Goal: Complete application form: Complete application form

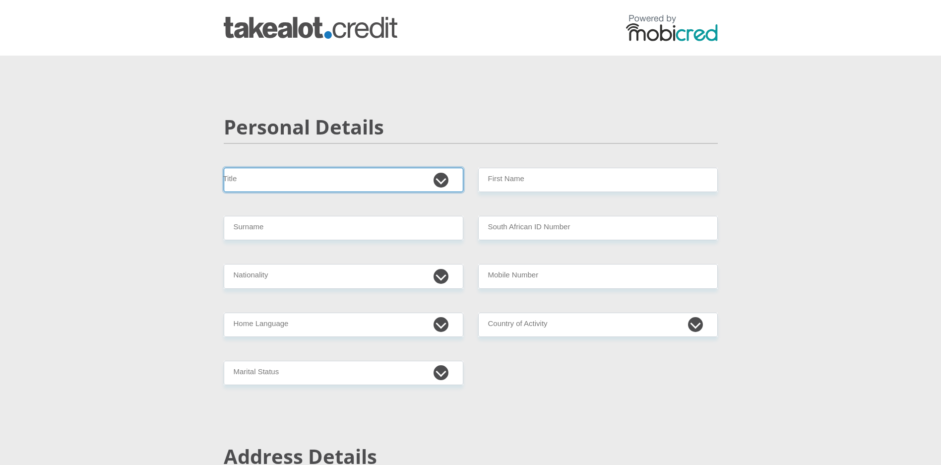
click at [308, 172] on select "Mr Ms Mrs Dr Other" at bounding box center [344, 180] width 240 height 24
select select "Ms"
click at [224, 168] on select "Mr Ms Mrs Dr Other" at bounding box center [344, 180] width 240 height 24
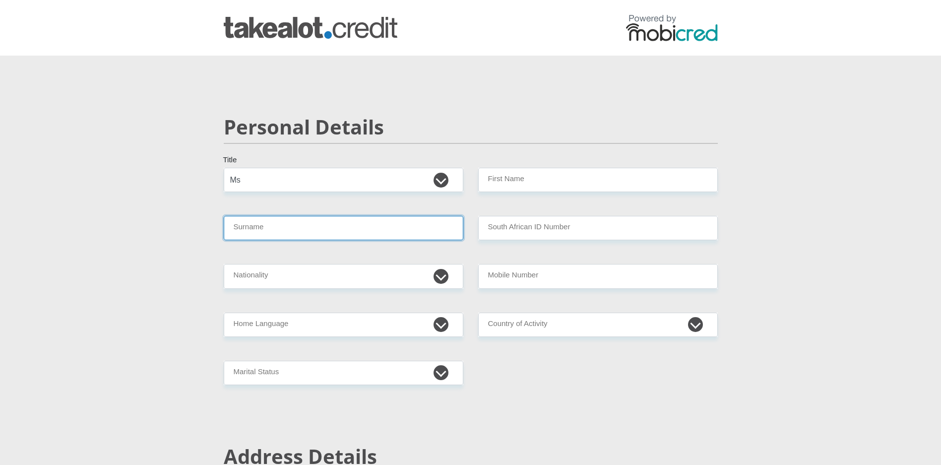
drag, startPoint x: 262, startPoint y: 219, endPoint x: 264, endPoint y: 229, distance: 10.1
click at [263, 224] on input "Surname" at bounding box center [344, 228] width 240 height 24
click at [264, 229] on input "Surname" at bounding box center [344, 228] width 240 height 24
type input "I"
type input "FIGLAND"
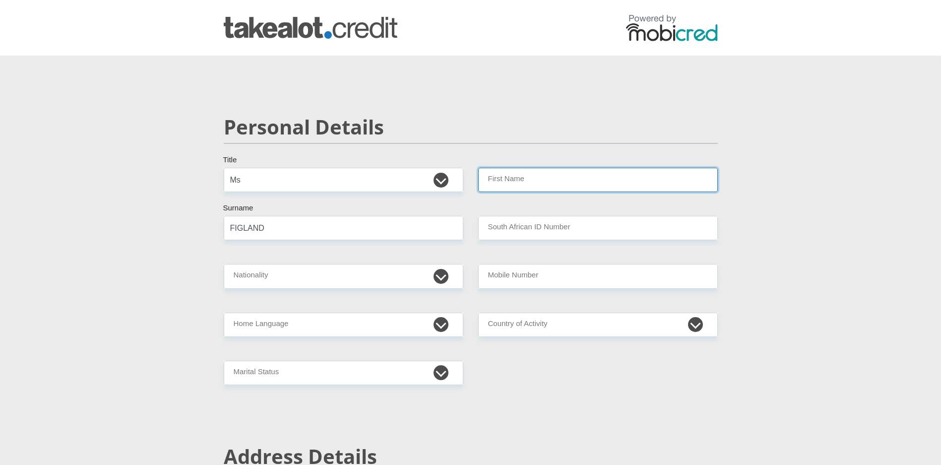
click at [520, 187] on input "First Name" at bounding box center [598, 180] width 240 height 24
type input "LINDSAY"
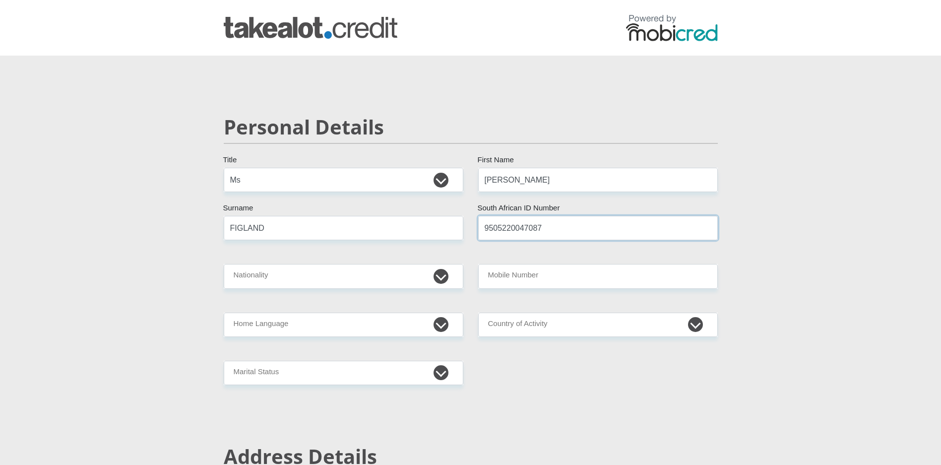
type input "9505220047087"
click at [439, 275] on select "South Africa Afghanistan Aland Islands Albania Algeria America Samoa American V…" at bounding box center [344, 276] width 240 height 24
select select "ZAF"
click at [224, 264] on select "South Africa Afghanistan Aland Islands Albania Algeria America Samoa American V…" at bounding box center [344, 276] width 240 height 24
click at [296, 323] on select "Afrikaans English Sepedi South Ndebele Southern Sotho Swati Tsonga Tswana Venda…" at bounding box center [344, 324] width 240 height 24
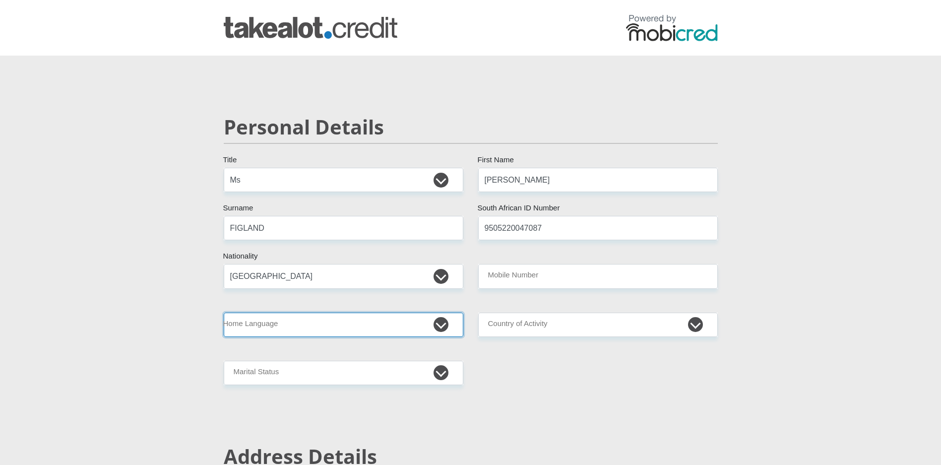
select select "eng"
click at [224, 312] on select "Afrikaans English Sepedi South Ndebele Southern Sotho Swati Tsonga Tswana Venda…" at bounding box center [344, 324] width 240 height 24
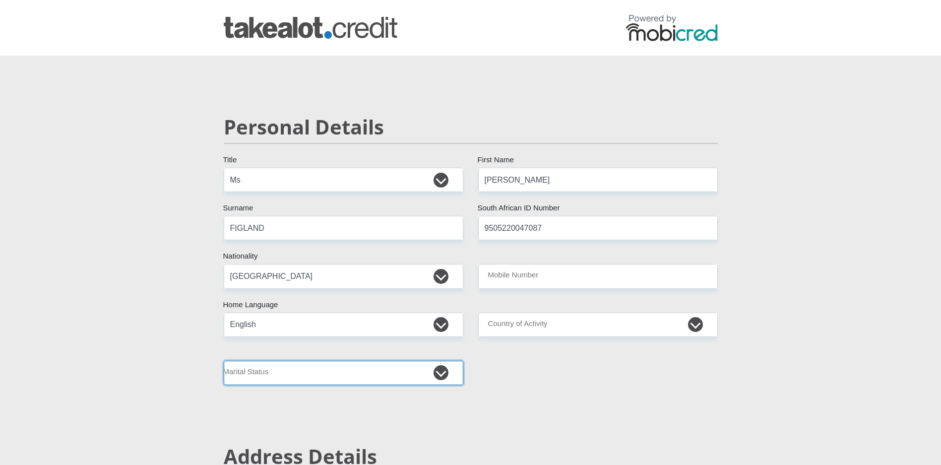
click at [249, 374] on select "Married ANC Single Divorced Widowed Married COP or Customary Law" at bounding box center [344, 373] width 240 height 24
select select "2"
click at [224, 361] on select "Married ANC Single Divorced Widowed Married COP or Customary Law" at bounding box center [344, 373] width 240 height 24
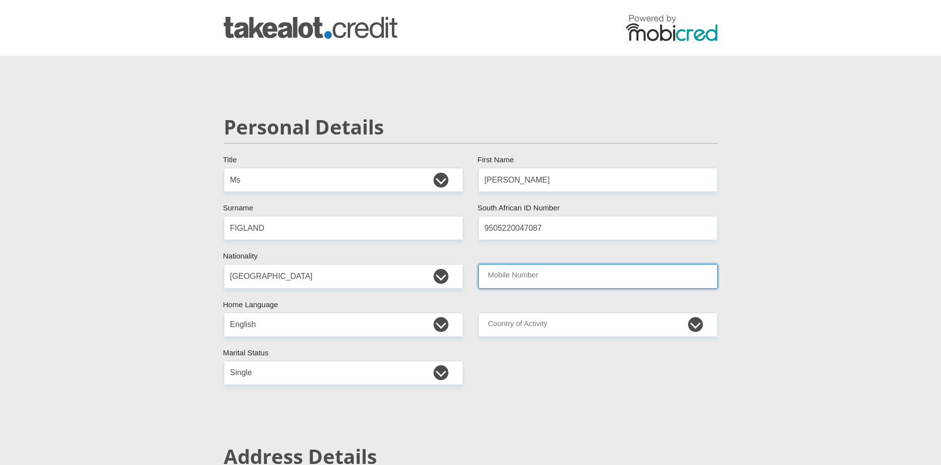
click at [542, 279] on input "Mobile Number" at bounding box center [598, 276] width 240 height 24
type input "0629305539"
drag, startPoint x: 487, startPoint y: 328, endPoint x: 499, endPoint y: 329, distance: 12.0
click at [487, 328] on select "South Africa Afghanistan Aland Islands Albania Algeria America Samoa American V…" at bounding box center [598, 324] width 240 height 24
select select "ZAF"
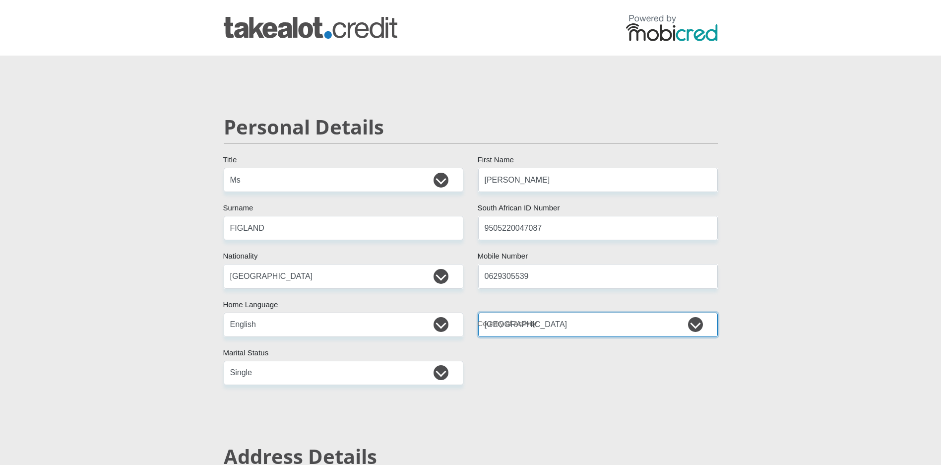
click at [478, 312] on select "South Africa Afghanistan Aland Islands Albania Algeria America Samoa American V…" at bounding box center [598, 324] width 240 height 24
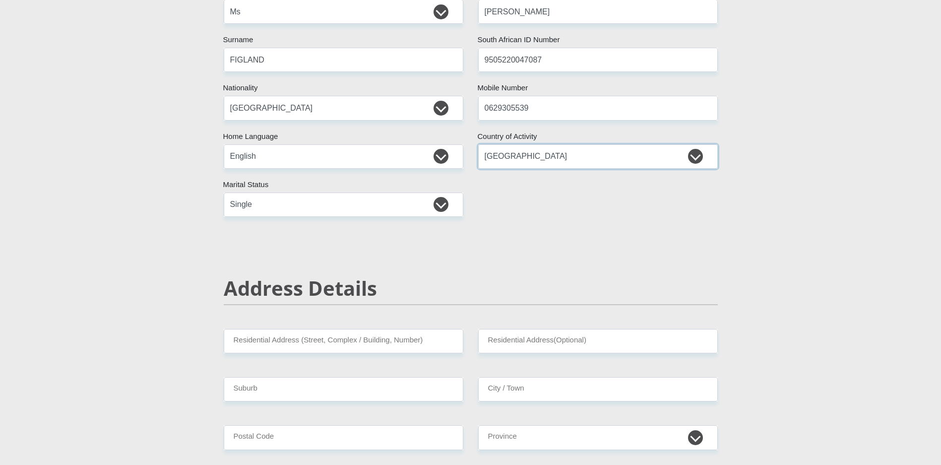
scroll to position [298, 0]
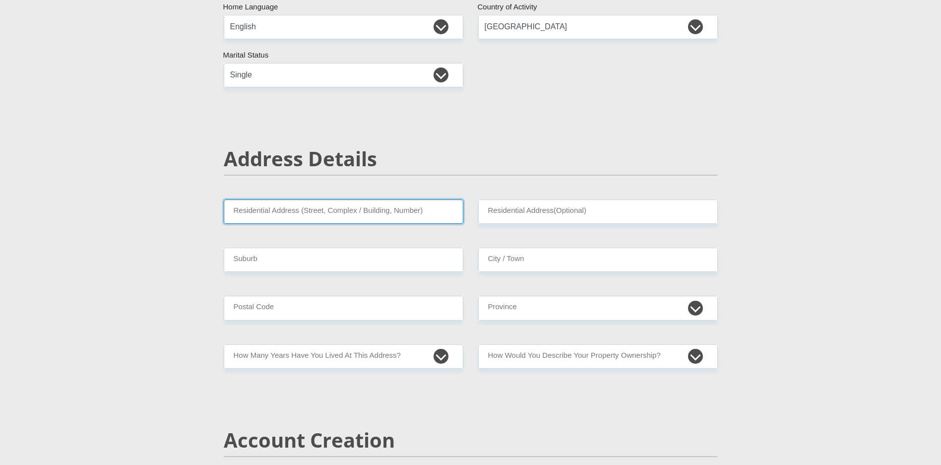
click at [354, 211] on input "Residential Address (Street, Complex / Building, Number)" at bounding box center [344, 211] width 240 height 24
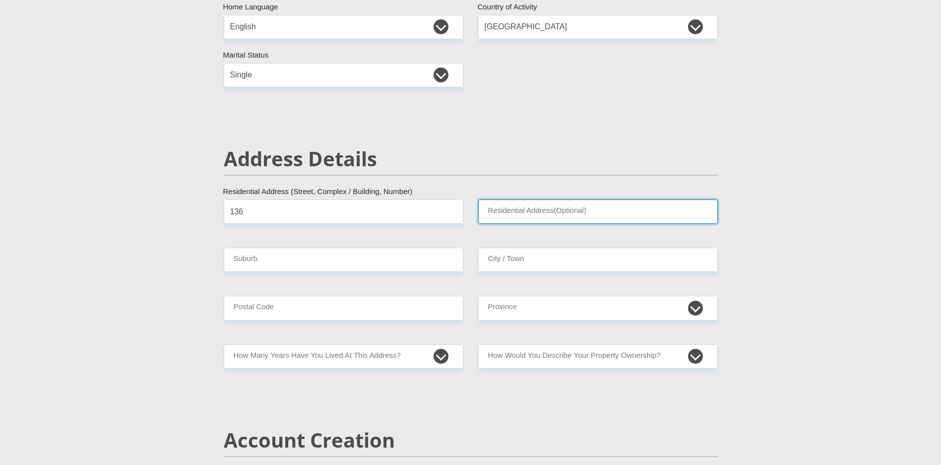
click at [566, 213] on input "Residential Address(Optional)" at bounding box center [598, 211] width 240 height 24
click at [335, 219] on input "136" at bounding box center [344, 211] width 240 height 24
type input "136 13TH AVENUE KENSINGTON"
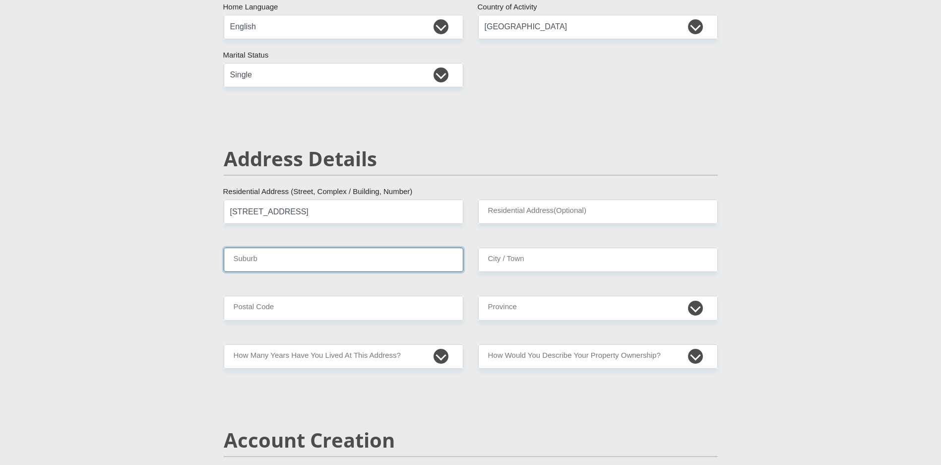
drag, startPoint x: 285, startPoint y: 269, endPoint x: 293, endPoint y: 247, distance: 23.7
click at [285, 269] on input "Suburb" at bounding box center [344, 260] width 240 height 24
type input "KENSINGTON"
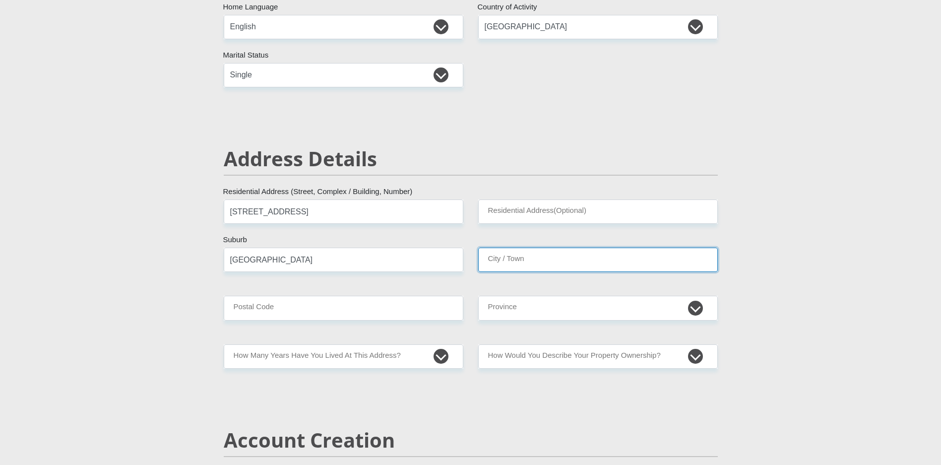
click at [505, 252] on input "City / Town" at bounding box center [598, 260] width 240 height 24
type input "CAPE TOWN"
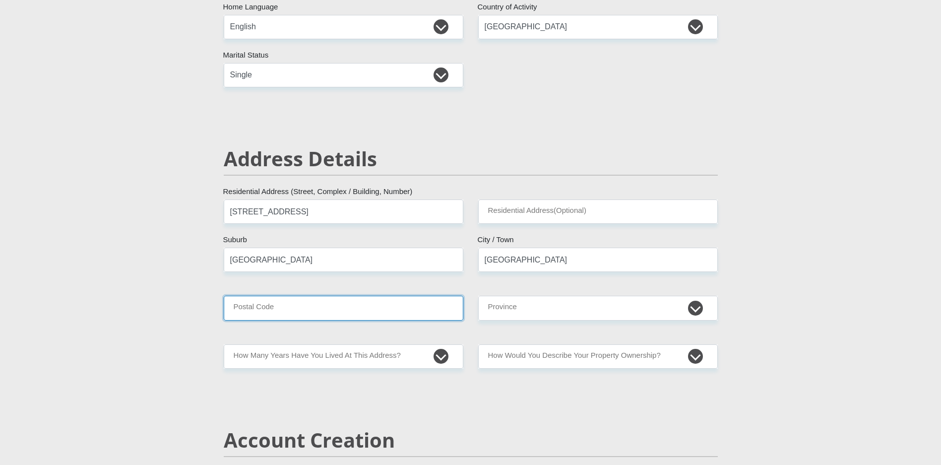
click at [401, 312] on input "Postal Code" at bounding box center [344, 308] width 240 height 24
type input "7405"
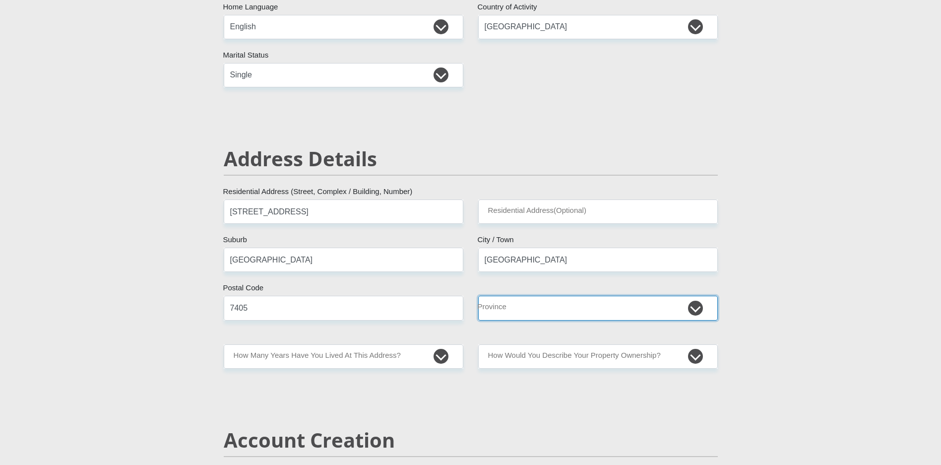
click at [518, 304] on select "Eastern Cape Free State Gauteng KwaZulu-Natal Limpopo Mpumalanga Northern Cape …" at bounding box center [598, 308] width 240 height 24
select select "Western Cape"
click at [478, 296] on select "Eastern Cape Free State Gauteng KwaZulu-Natal Limpopo Mpumalanga Northern Cape …" at bounding box center [598, 308] width 240 height 24
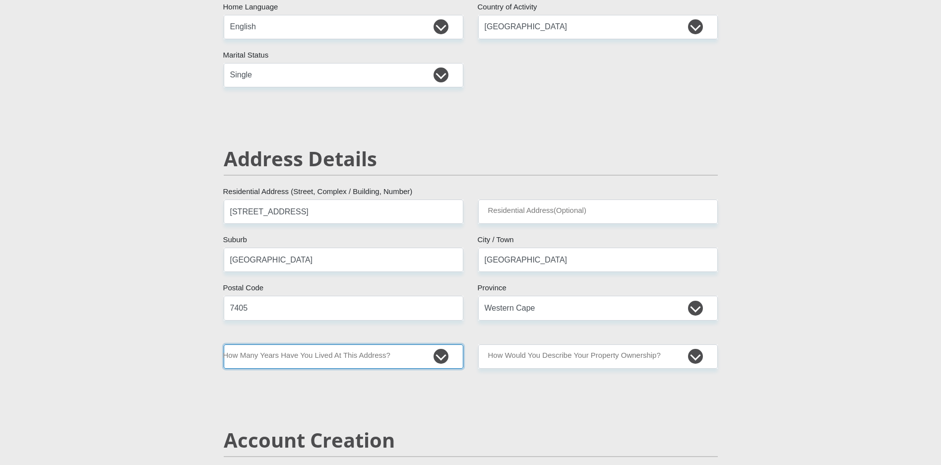
click at [331, 358] on select "less than 1 year 1-3 years 3-5 years 5+ years" at bounding box center [344, 356] width 240 height 24
select select "5"
click at [224, 344] on select "less than 1 year 1-3 years 3-5 years 5+ years" at bounding box center [344, 356] width 240 height 24
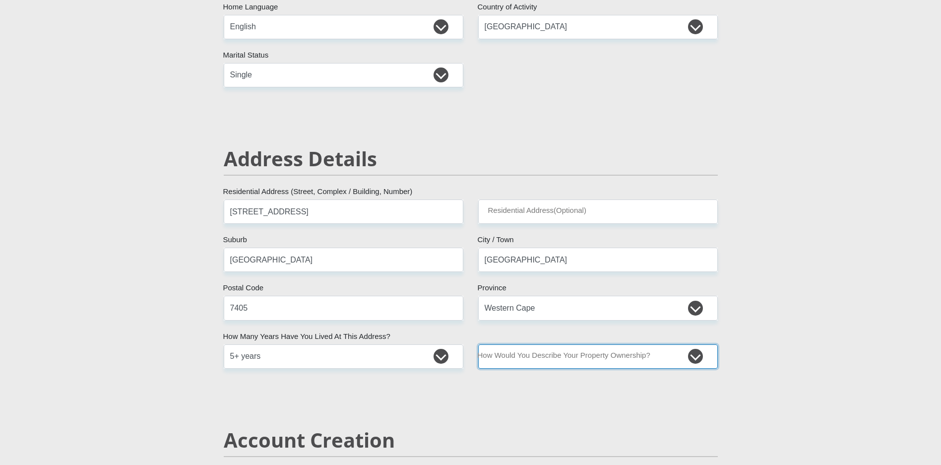
click at [541, 361] on select "Owned Rented Family Owned Company Dwelling" at bounding box center [598, 356] width 240 height 24
select select "parents"
click at [478, 344] on select "Owned Rented Family Owned Company Dwelling" at bounding box center [598, 356] width 240 height 24
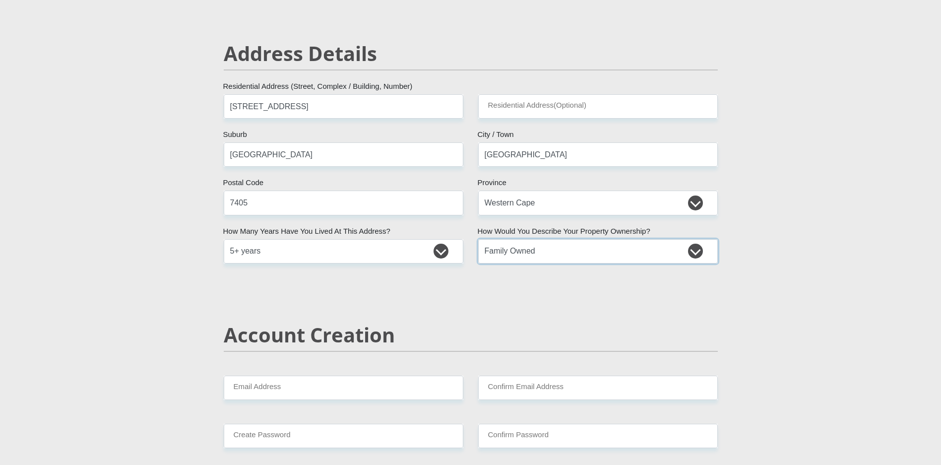
scroll to position [496, 0]
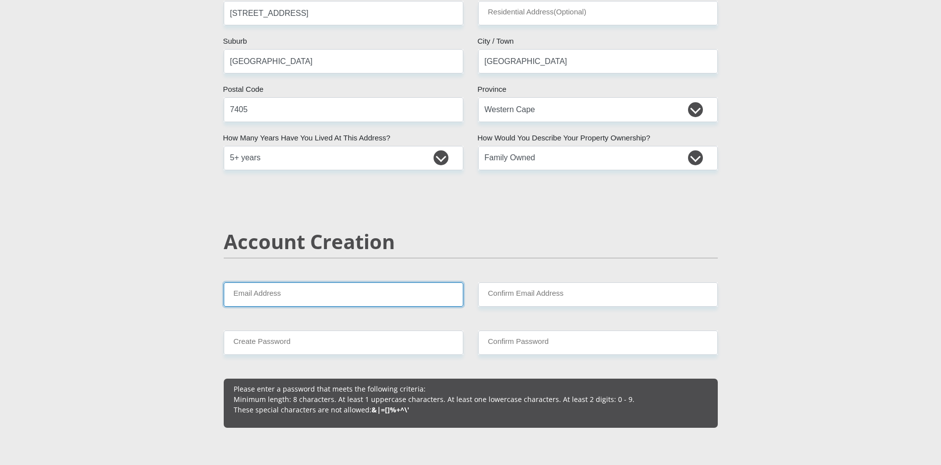
click at [338, 302] on input "Email Address" at bounding box center [344, 294] width 240 height 24
type input "lindsayfigland22@gmail.com"
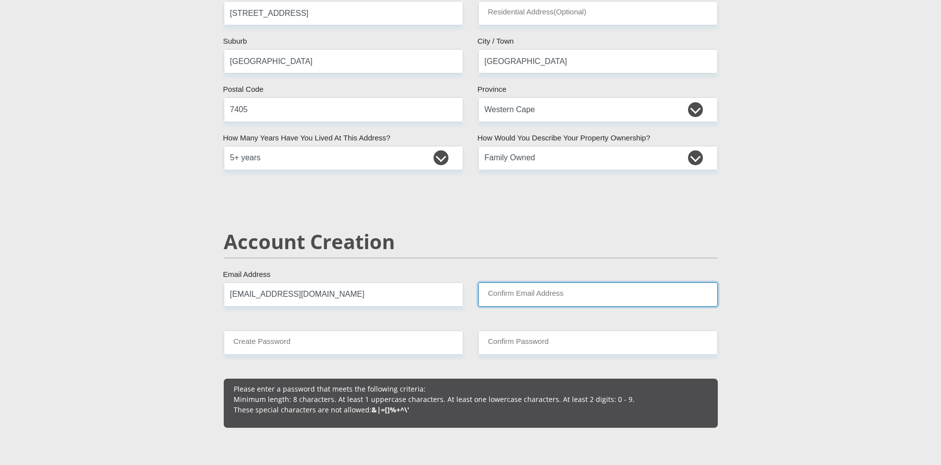
type input "lindsayfigland22@gmail.com"
type input "0629305539"
type input "lindsay"
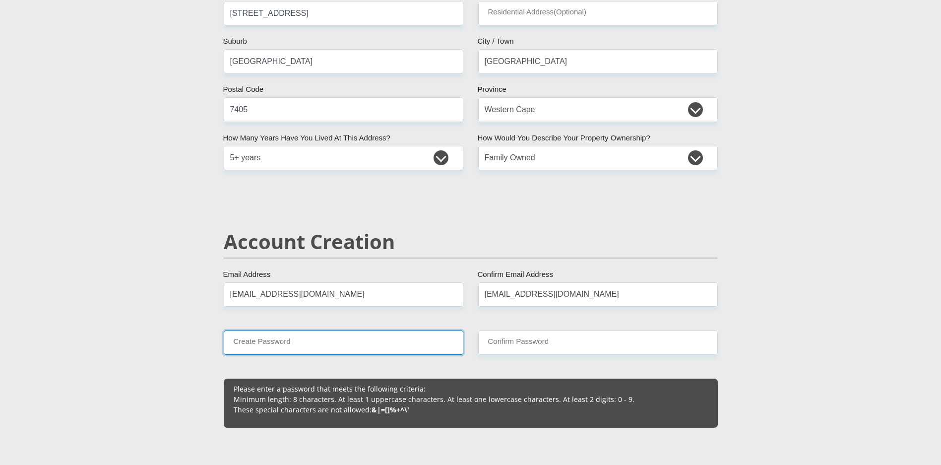
click at [308, 344] on input "Create Password" at bounding box center [344, 342] width 240 height 24
type input "Lindsay@95"
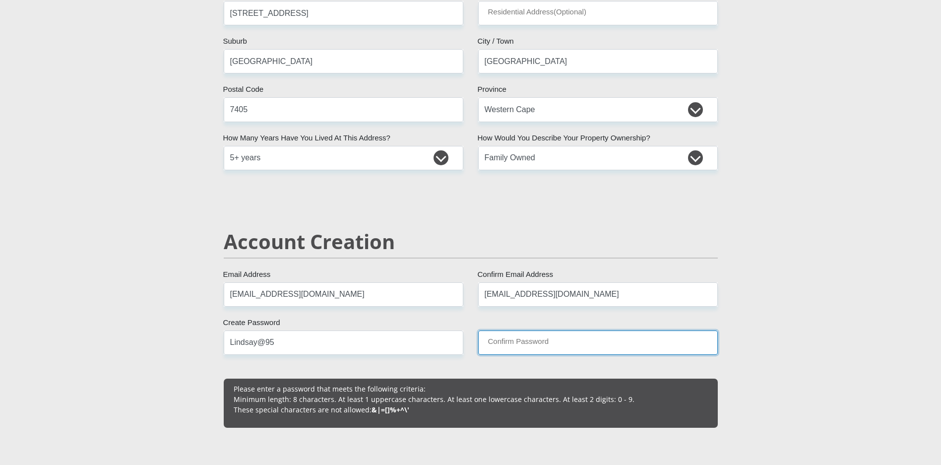
click at [499, 347] on input "Confirm Password" at bounding box center [598, 342] width 240 height 24
click at [553, 344] on input "Confirm Password" at bounding box center [598, 342] width 240 height 24
type input "Lindsay@95"
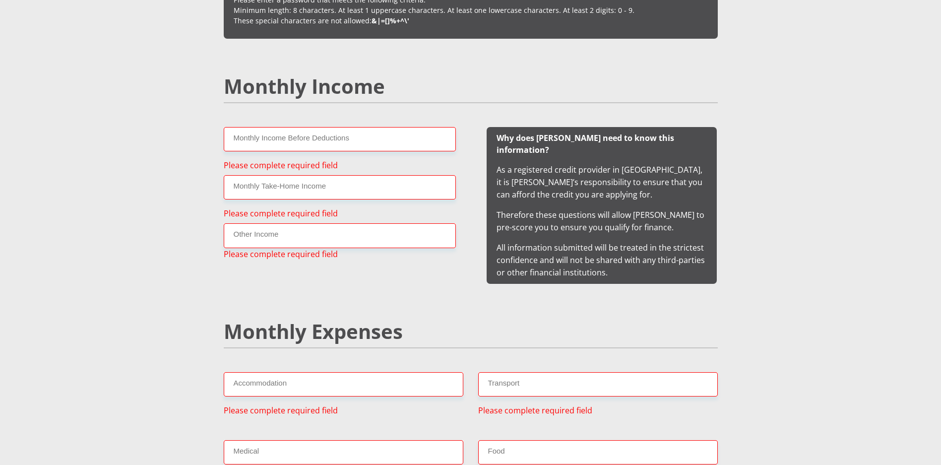
click at [533, 352] on div "Monthly Expenses" at bounding box center [470, 345] width 509 height 53
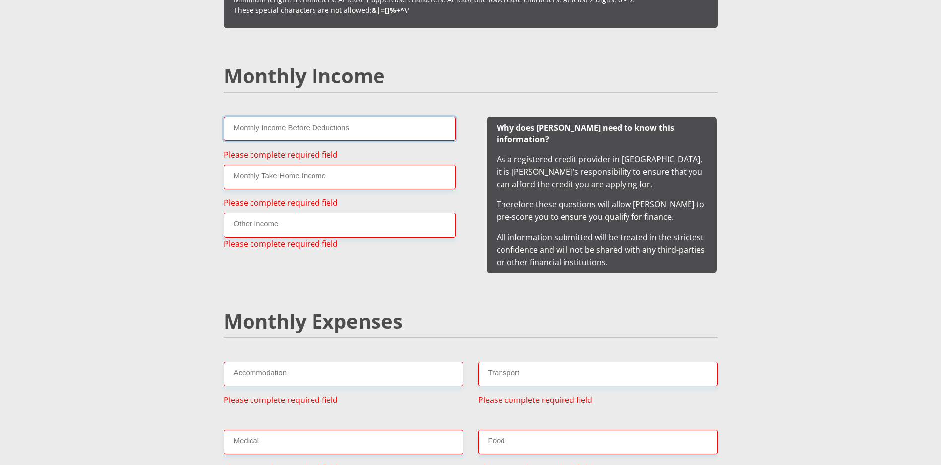
click at [310, 129] on input "Monthly Income Before Deductions" at bounding box center [340, 129] width 232 height 24
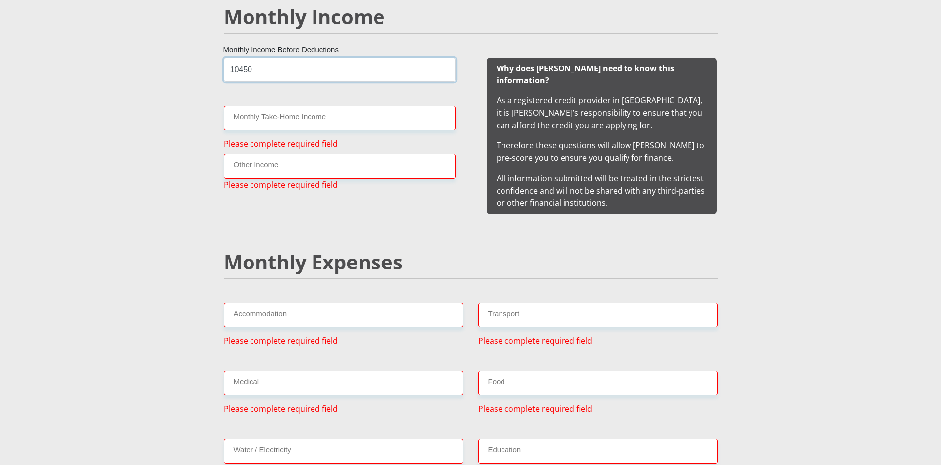
scroll to position [994, 0]
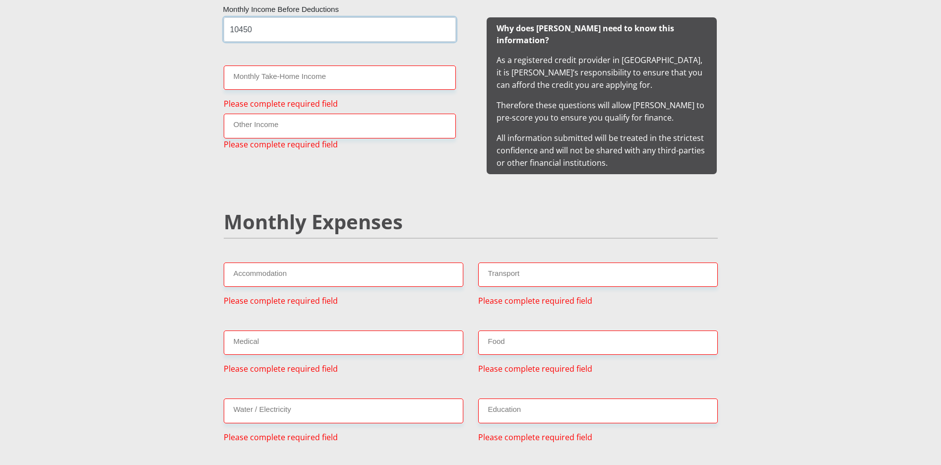
type input "10450"
click at [316, 78] on input "Monthly Take-Home Income" at bounding box center [340, 77] width 232 height 24
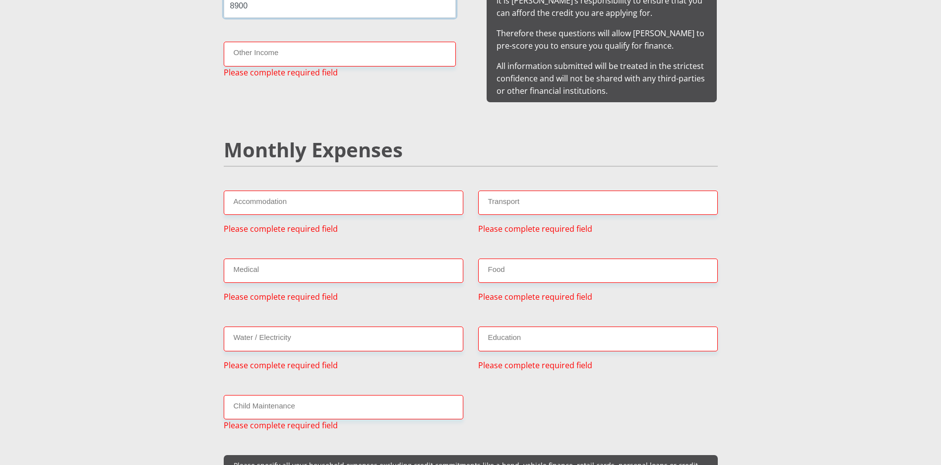
scroll to position [1143, 0]
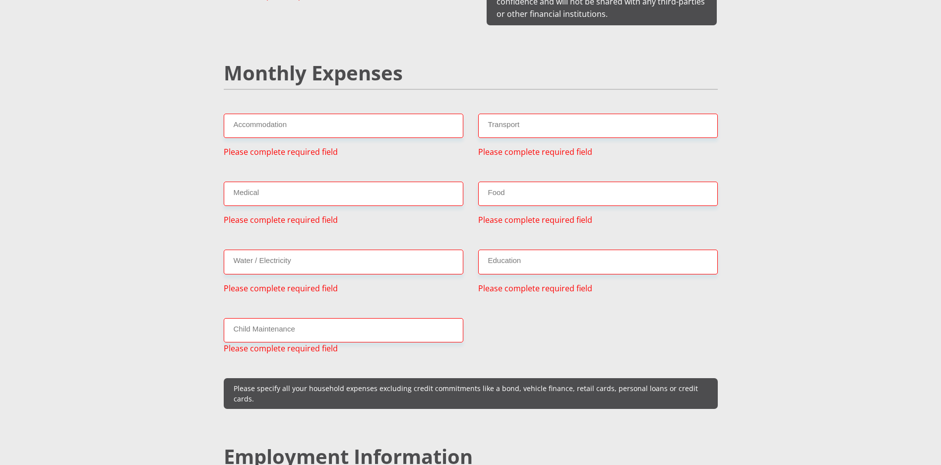
type input "8900"
click at [338, 114] on input "Accommodation" at bounding box center [344, 126] width 240 height 24
type input "0"
click at [500, 119] on input "Transport" at bounding box center [598, 126] width 240 height 24
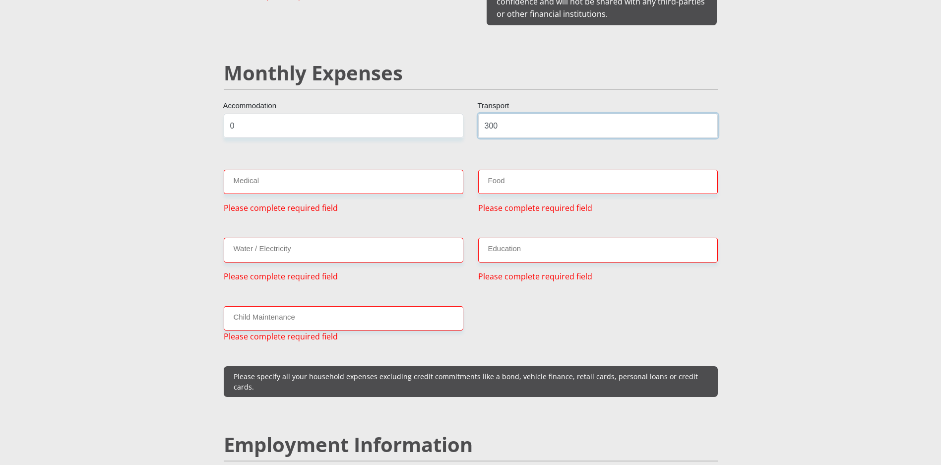
type input "300"
click at [360, 173] on input "Medical" at bounding box center [344, 182] width 240 height 24
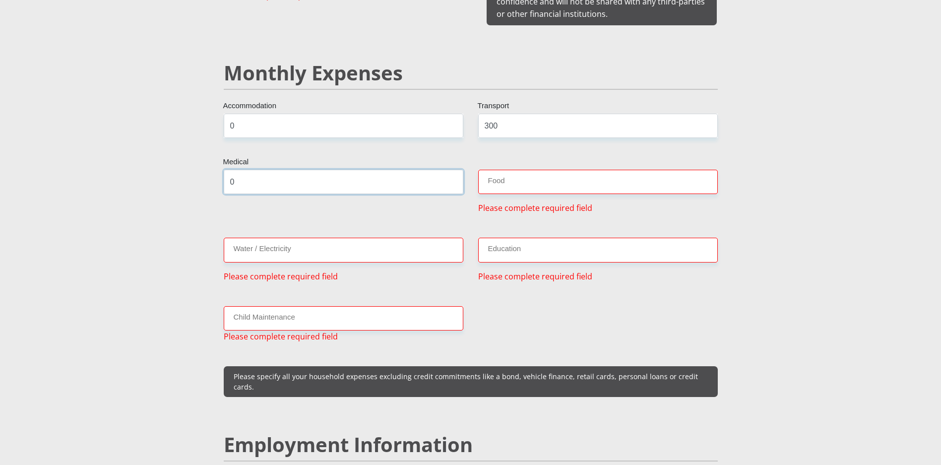
type input "0"
click at [538, 171] on input "Food" at bounding box center [598, 182] width 240 height 24
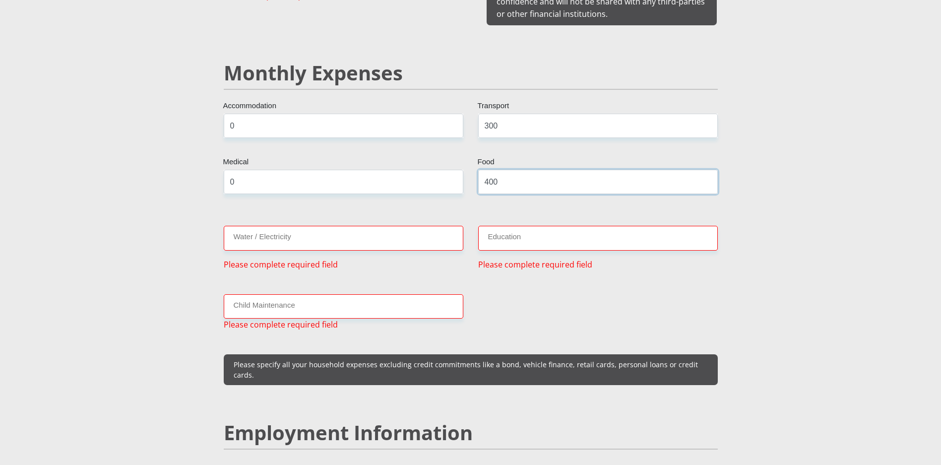
type input "400"
click at [335, 226] on input "Water / Electricity" at bounding box center [344, 238] width 240 height 24
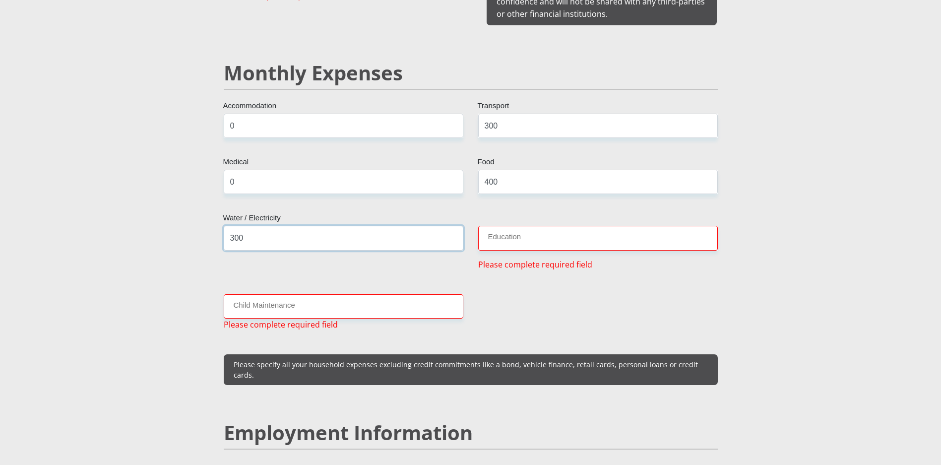
type input "300"
click at [552, 226] on input "Education" at bounding box center [598, 238] width 240 height 24
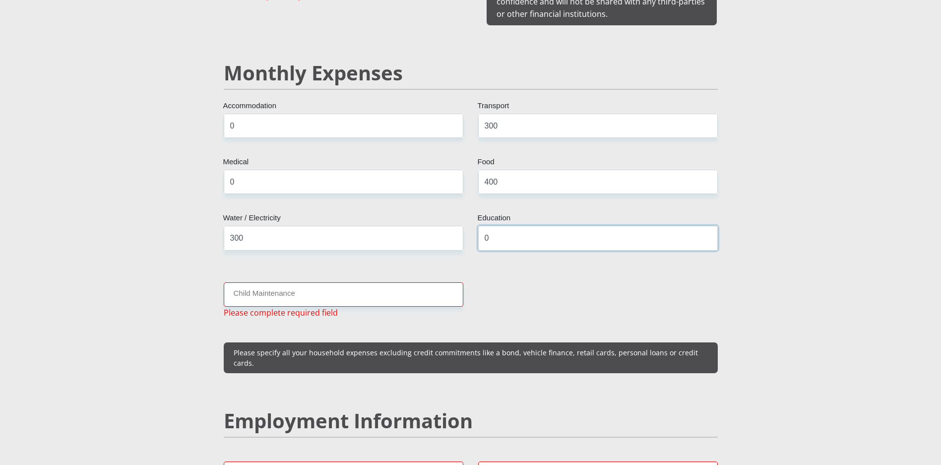
type input "0"
click at [260, 282] on input "Child Maintenance" at bounding box center [344, 294] width 240 height 24
type input "."
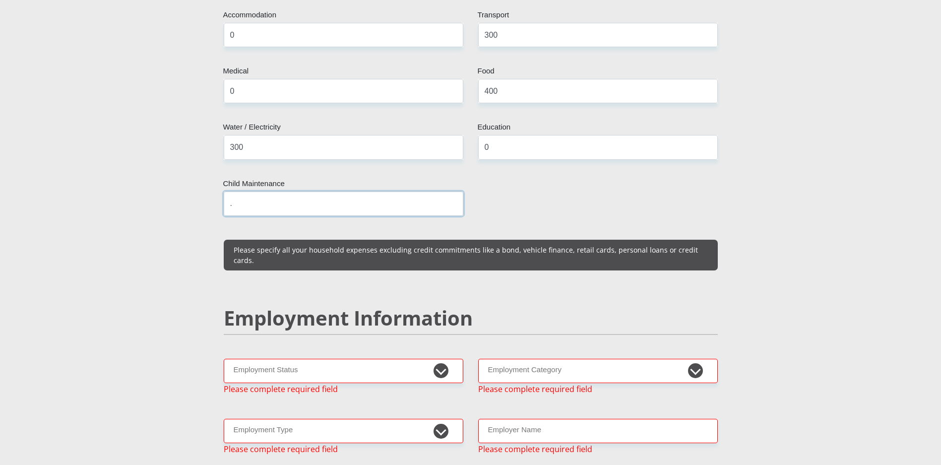
scroll to position [1342, 0]
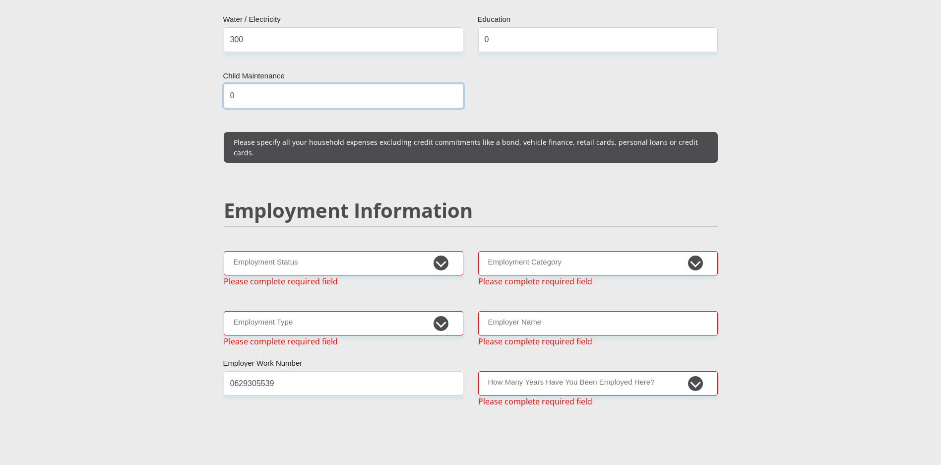
type input "0"
click at [270, 251] on select "Permanent/Full-time Part-time/Casual Contract Worker Self-Employed Housewife Re…" at bounding box center [344, 263] width 240 height 24
select select "1"
click at [224, 251] on select "Permanent/Full-time Part-time/Casual Contract Worker Self-Employed Housewife Re…" at bounding box center [344, 263] width 240 height 24
click at [357, 311] on select "College/Lecturer Craft Seller Creative Driver Executive Farmer Forces - Non Com…" at bounding box center [344, 323] width 240 height 24
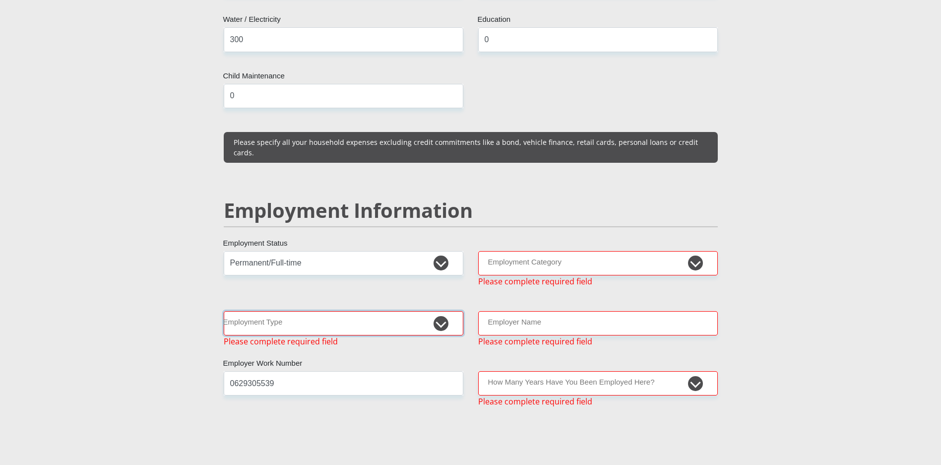
select select "Office Staff/Clerk"
click at [224, 311] on select "College/Lecturer Craft Seller Creative Driver Executive Farmer Forces - Non Com…" at bounding box center [344, 323] width 240 height 24
click at [602, 311] on input "Employer Name" at bounding box center [598, 323] width 240 height 24
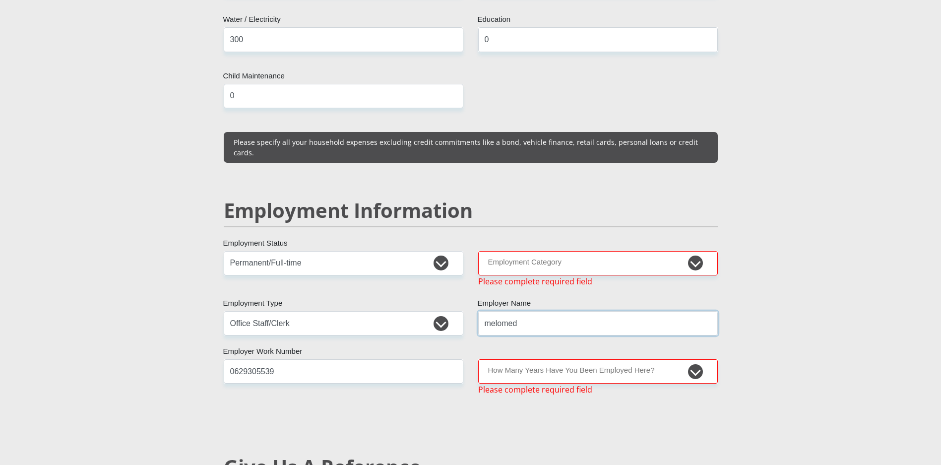
type input "melomed"
click at [362, 359] on input "0629305539" at bounding box center [344, 371] width 240 height 24
click at [556, 359] on select "less than 1 year 1-3 years 3-5 years 5+ years" at bounding box center [598, 371] width 240 height 24
select select "60"
click at [478, 359] on select "less than 1 year 1-3 years 3-5 years 5+ years" at bounding box center [598, 371] width 240 height 24
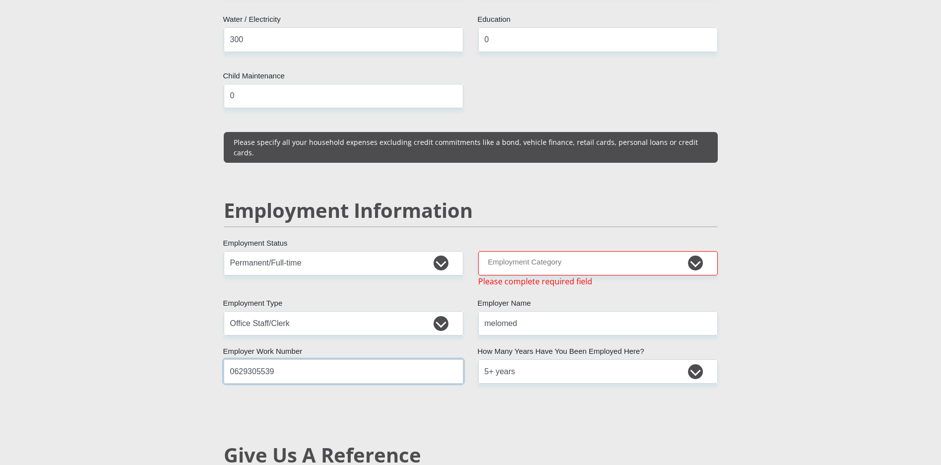
drag, startPoint x: 327, startPoint y: 354, endPoint x: 308, endPoint y: 359, distance: 20.0
click at [308, 359] on input "0629305539" at bounding box center [344, 371] width 240 height 24
click at [539, 399] on div "Mr Ms Mrs Dr Other Title LINDSAY First Name FIGLAND Surname 9505220047087 South…" at bounding box center [470, 282] width 509 height 2912
click at [553, 251] on select "AGRICULTURE ALCOHOL & TOBACCO CONSTRUCTION MATERIALS METALLURGY EQUIPMENT FOR R…" at bounding box center [598, 263] width 240 height 24
select select "28"
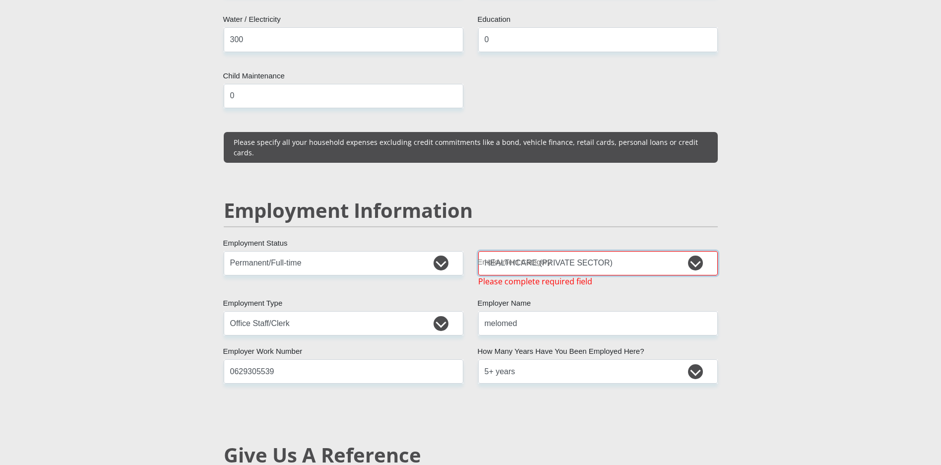
click at [478, 251] on select "AGRICULTURE ALCOHOL & TOBACCO CONSTRUCTION MATERIALS METALLURGY EQUIPMENT FOR R…" at bounding box center [598, 263] width 240 height 24
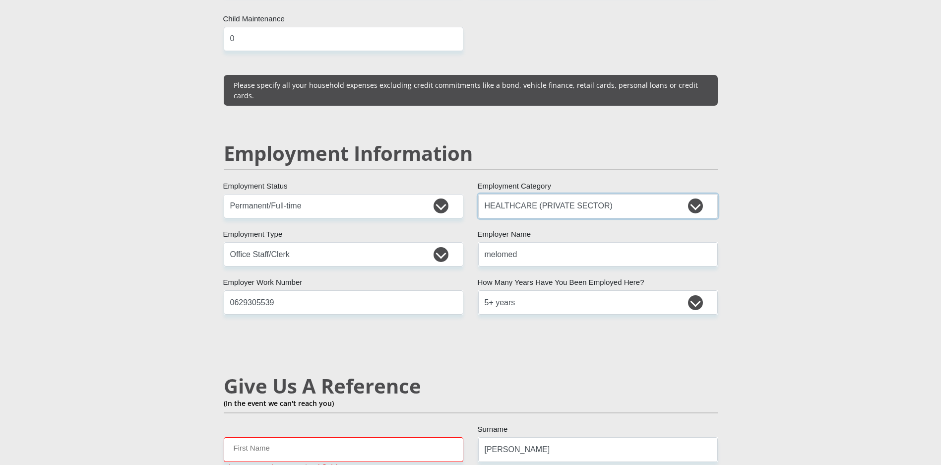
scroll to position [1490, 0]
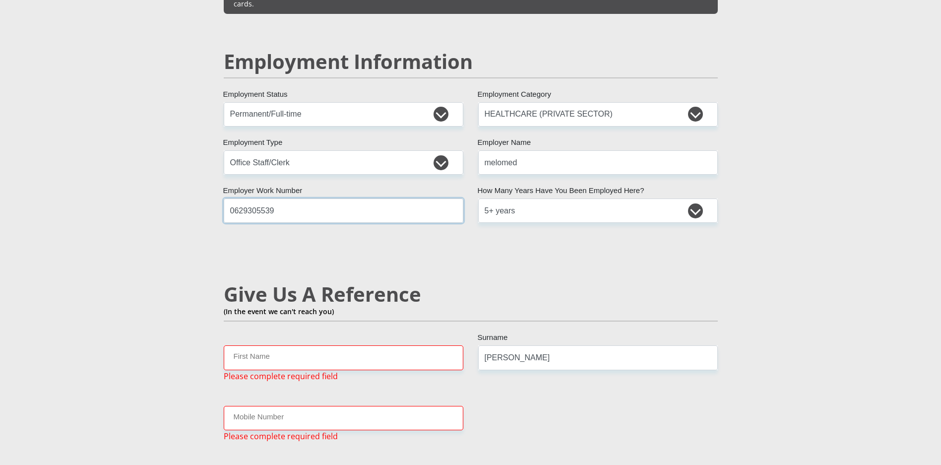
click at [310, 198] on input "0629305539" at bounding box center [344, 210] width 240 height 24
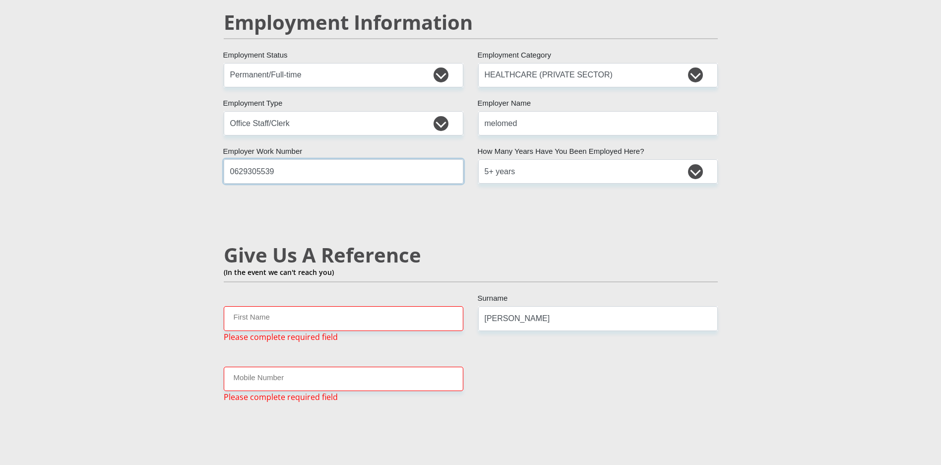
scroll to position [1590, 0]
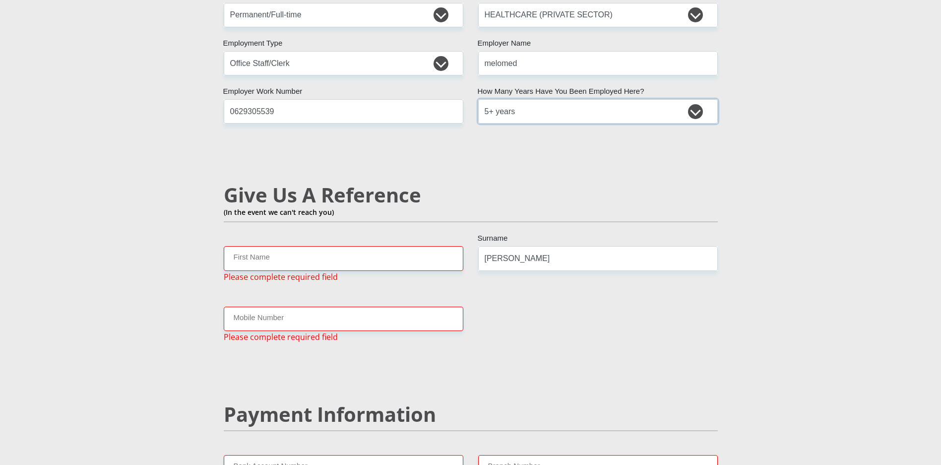
click at [587, 99] on select "less than 1 year 1-3 years 3-5 years 5+ years" at bounding box center [598, 111] width 240 height 24
click at [392, 246] on input "First Name" at bounding box center [344, 258] width 240 height 24
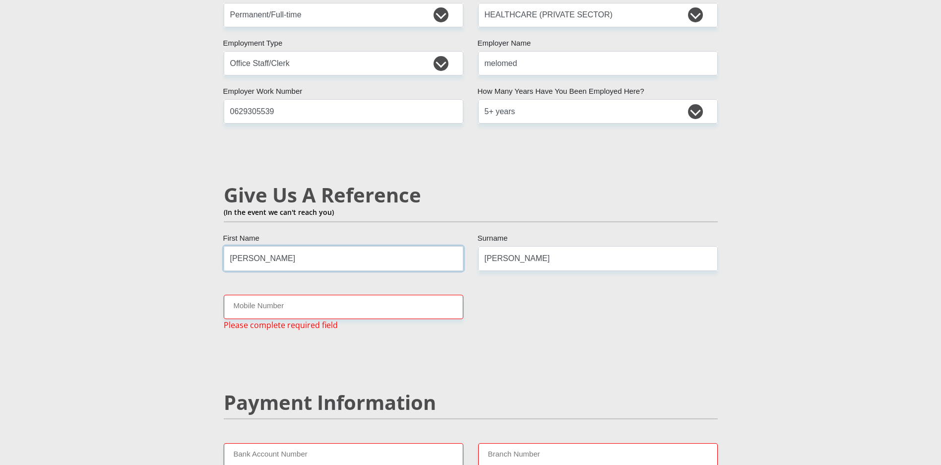
type input "wayne"
type input "heagies"
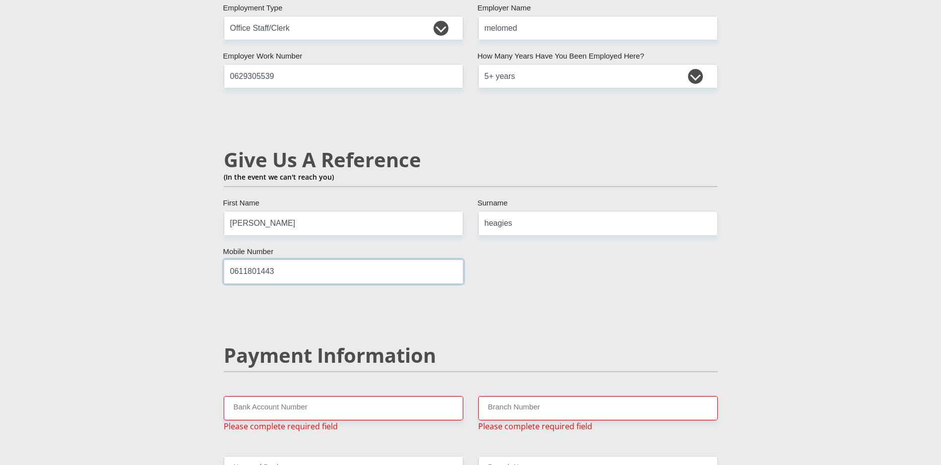
scroll to position [1639, 0]
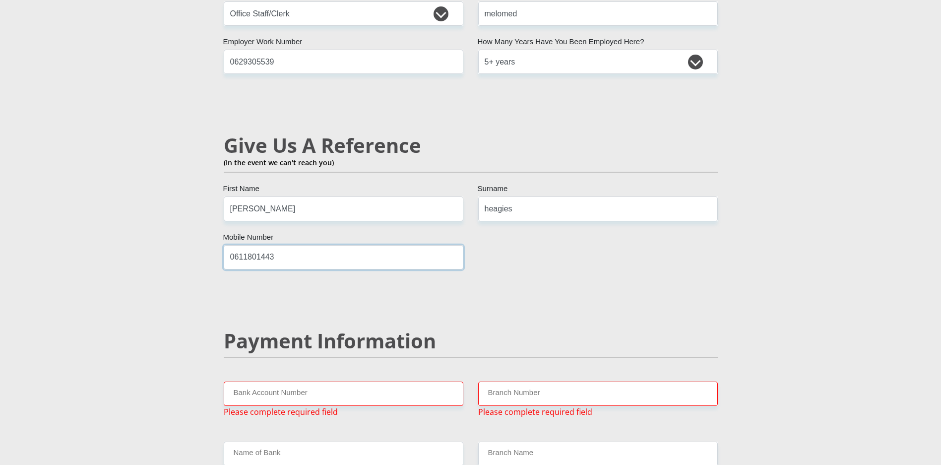
type input "0611801443"
click at [307, 381] on input "Bank Account Number" at bounding box center [344, 393] width 240 height 24
type input "1695147845"
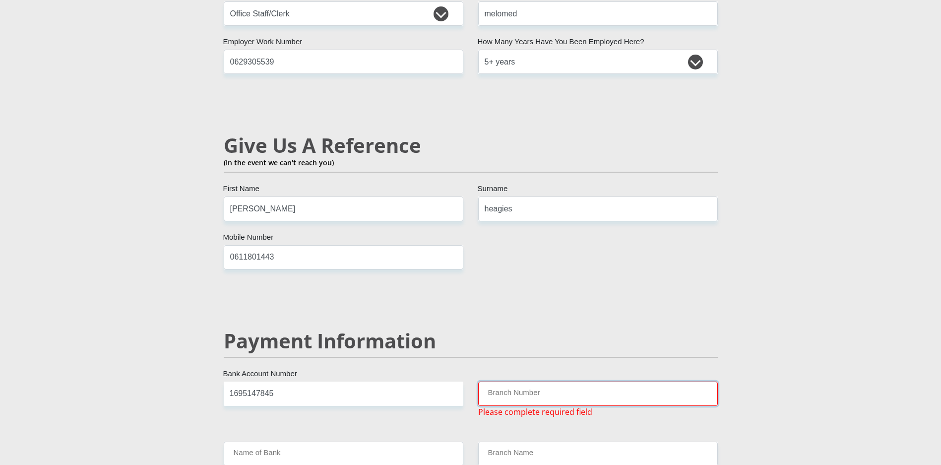
click at [520, 381] on input "Branch Number" at bounding box center [598, 393] width 240 height 24
click at [428, 441] on input "Name of Bank" at bounding box center [344, 453] width 240 height 24
drag, startPoint x: 533, startPoint y: 371, endPoint x: 513, endPoint y: 342, distance: 34.9
click at [533, 381] on input "Branch Number" at bounding box center [598, 393] width 240 height 24
click at [354, 441] on input "Name of Bank" at bounding box center [344, 453] width 240 height 24
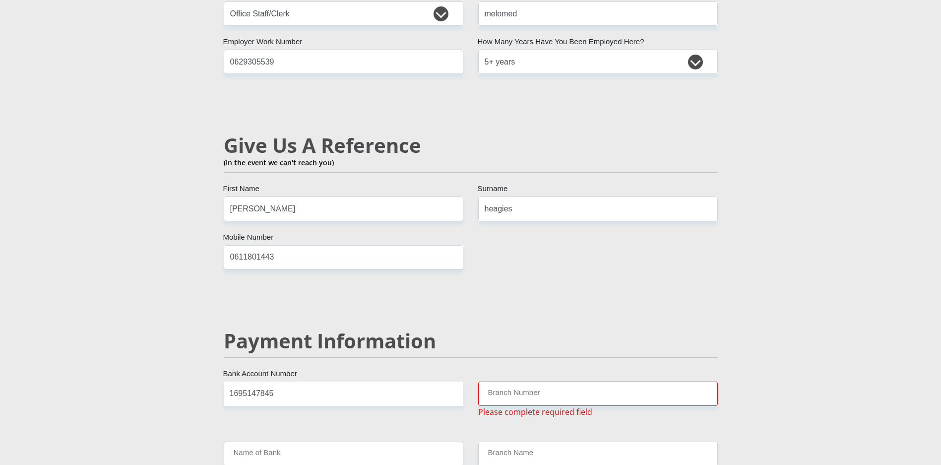
click at [520, 381] on input "Branch Number" at bounding box center [598, 393] width 240 height 24
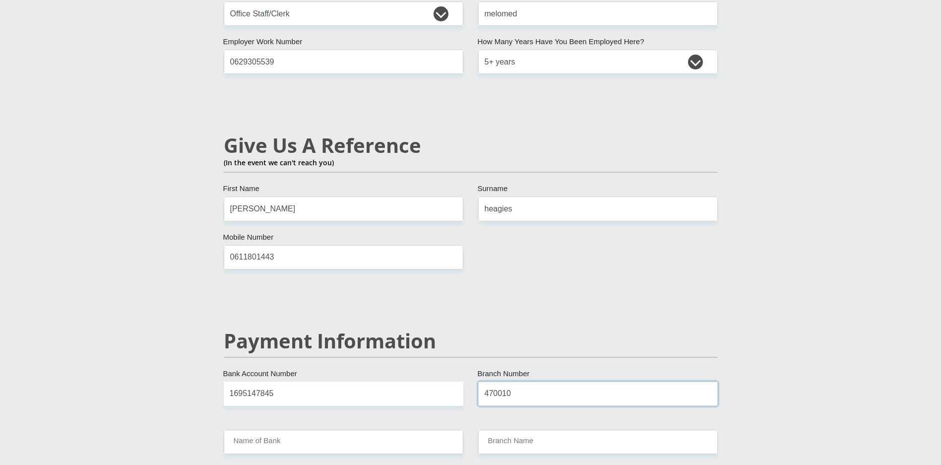
type input "470010"
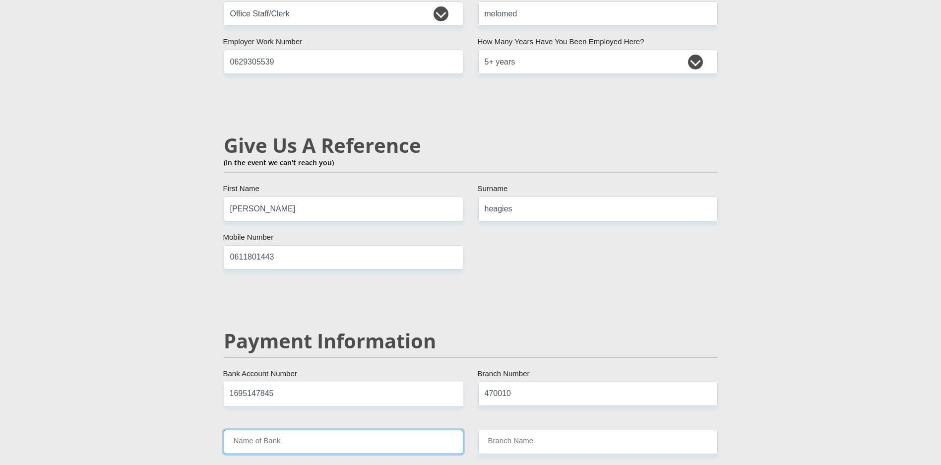
type input "CAPITEC BANK LIMITED"
type input "CAPITEC BANK CPC"
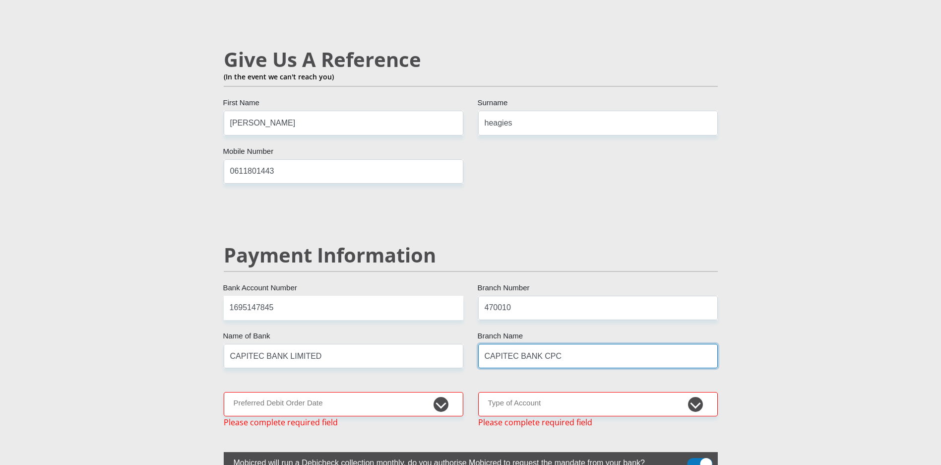
scroll to position [1838, 0]
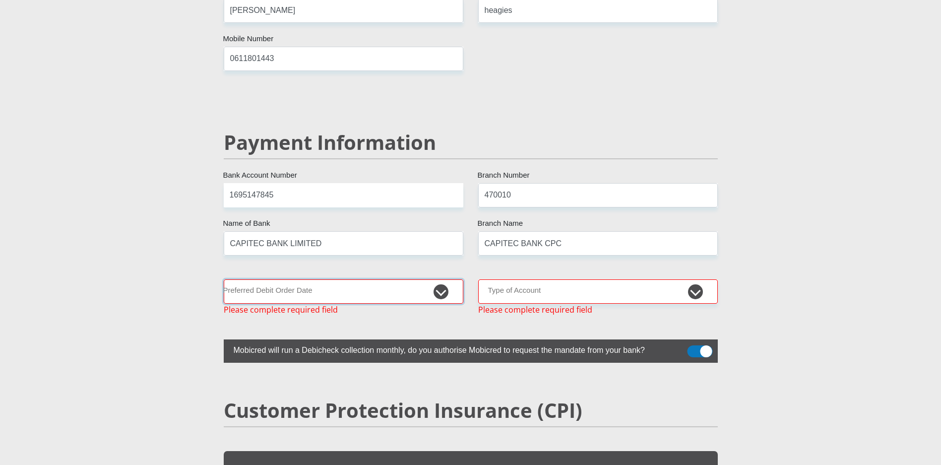
click at [309, 279] on select "1st 2nd 3rd 4th 5th 7th 18th 19th 20th 21st 22nd 23rd 24th 25th 26th 27th 28th …" at bounding box center [344, 291] width 240 height 24
select select "27"
click at [224, 279] on select "1st 2nd 3rd 4th 5th 7th 18th 19th 20th 21st 22nd 23rd 24th 25th 26th 27th 28th …" at bounding box center [344, 291] width 240 height 24
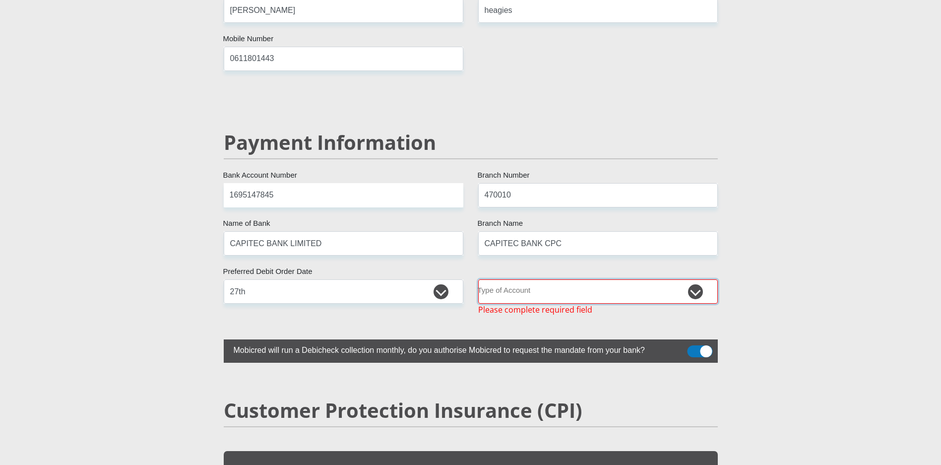
click at [547, 279] on select "Cheque Savings" at bounding box center [598, 291] width 240 height 24
select select "SAV"
click at [478, 279] on select "Cheque Savings" at bounding box center [598, 291] width 240 height 24
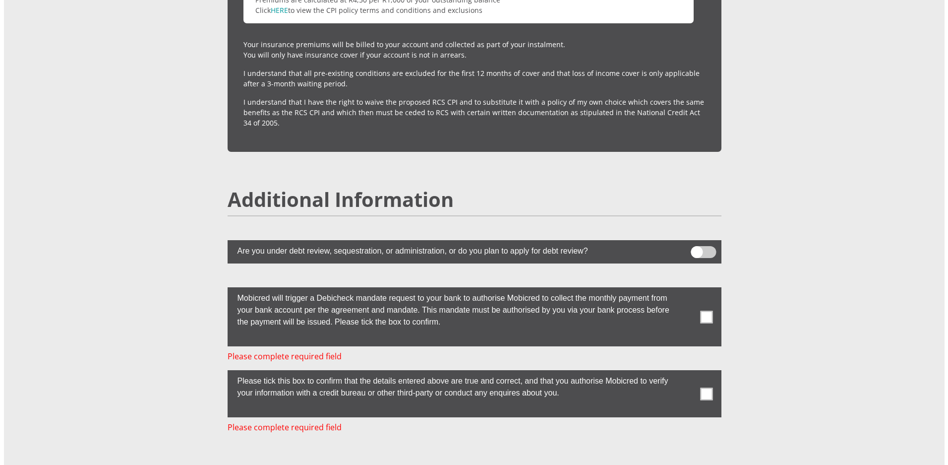
scroll to position [2631, 0]
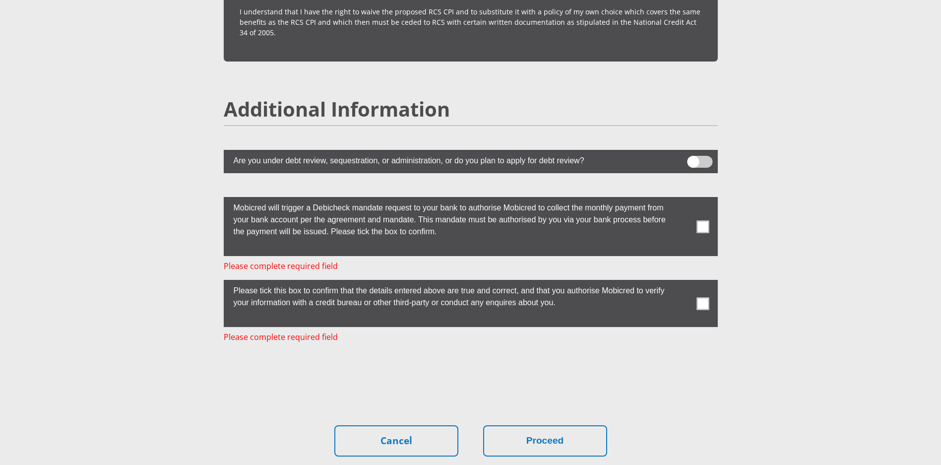
click at [692, 156] on span at bounding box center [699, 162] width 25 height 12
click at [693, 158] on input "checkbox" at bounding box center [693, 158] width 0 height 0
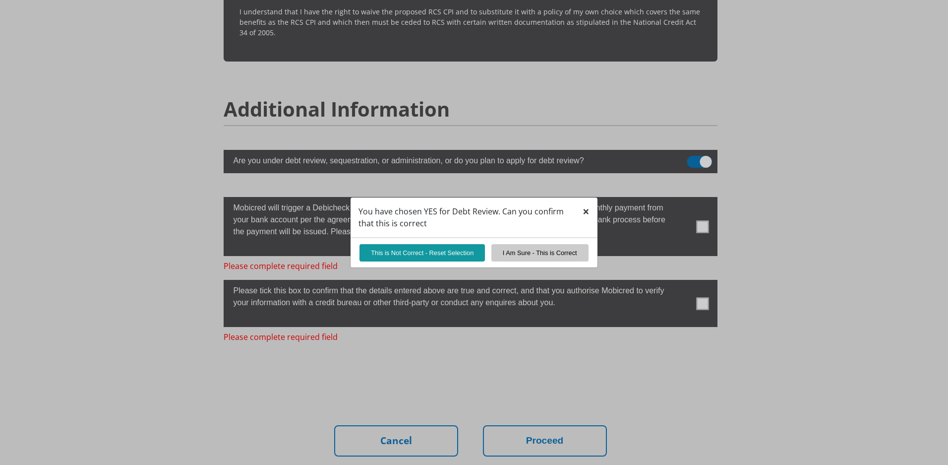
click at [590, 212] on button "×" at bounding box center [586, 211] width 23 height 28
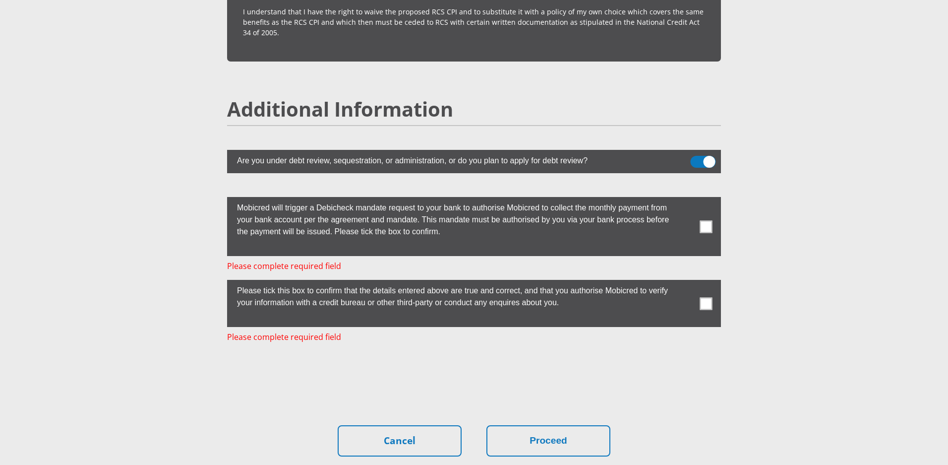
click at [707, 156] on span at bounding box center [703, 162] width 25 height 12
click at [696, 158] on input "checkbox" at bounding box center [696, 158] width 0 height 0
click at [704, 220] on span at bounding box center [706, 226] width 12 height 12
click at [686, 199] on input "checkbox" at bounding box center [686, 199] width 0 height 0
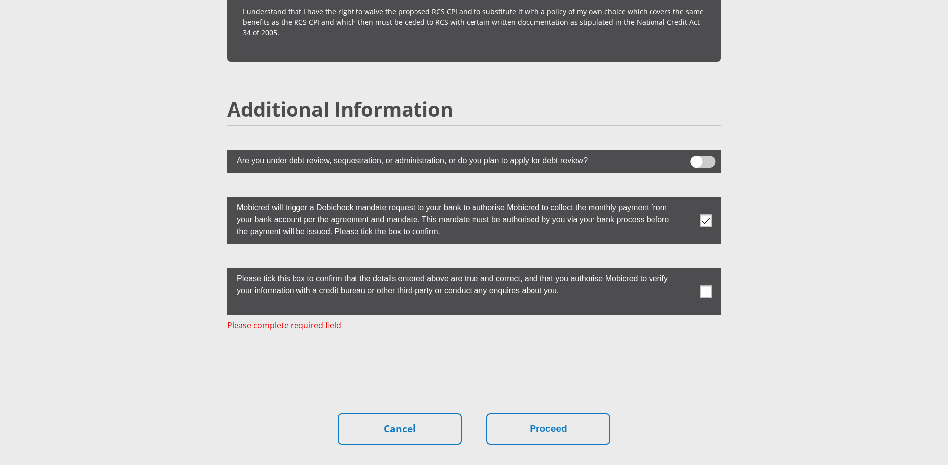
click at [706, 285] on span at bounding box center [706, 291] width 12 height 12
click at [686, 270] on input "checkbox" at bounding box center [686, 270] width 0 height 0
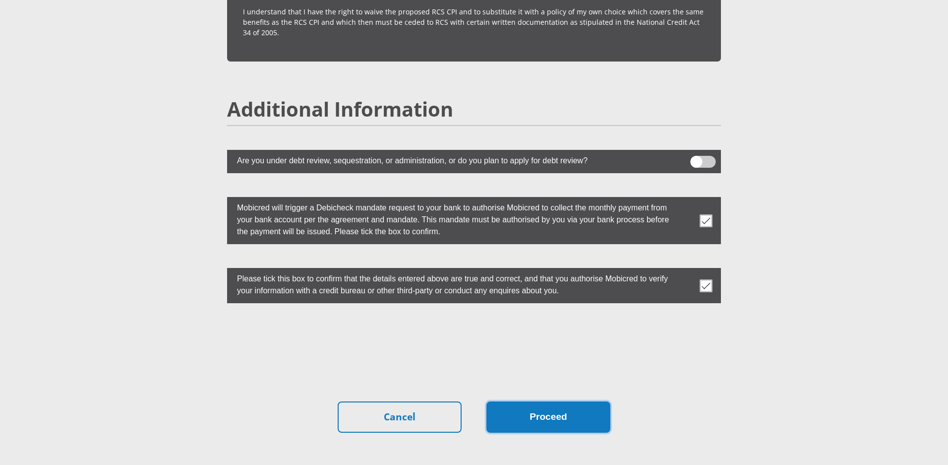
click at [578, 402] on button "Proceed" at bounding box center [549, 416] width 124 height 31
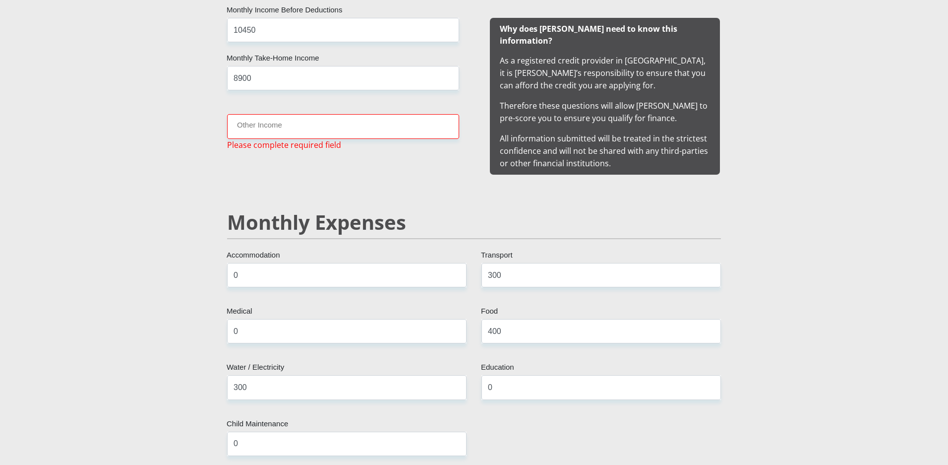
scroll to position [984, 0]
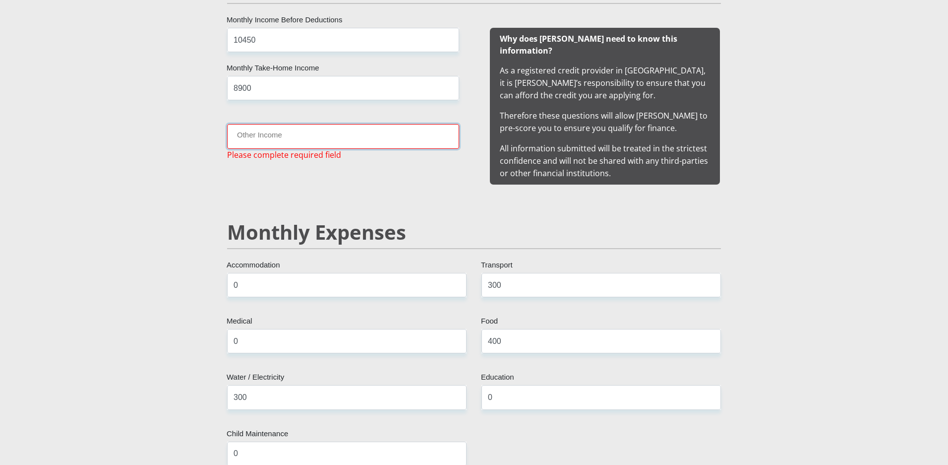
click at [303, 135] on input "Other Income" at bounding box center [343, 136] width 232 height 24
type input "0"
click at [451, 133] on input "0" at bounding box center [343, 136] width 232 height 24
drag, startPoint x: 294, startPoint y: 114, endPoint x: 310, endPoint y: 137, distance: 28.2
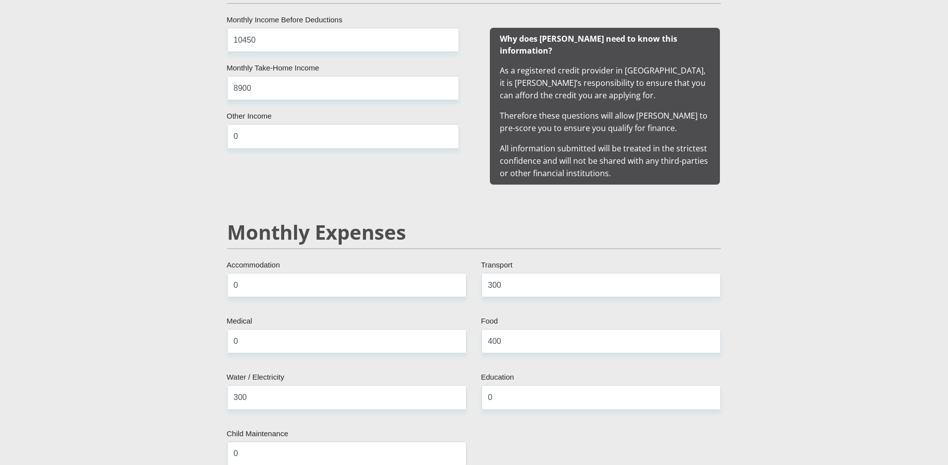
click at [295, 118] on div "10450 Monthly Income Before Deductions 8900 Monthly Take-Home Income 0 Other In…" at bounding box center [343, 106] width 262 height 157
drag, startPoint x: 310, startPoint y: 137, endPoint x: 319, endPoint y: 137, distance: 9.4
click at [311, 137] on input "0" at bounding box center [343, 136] width 232 height 24
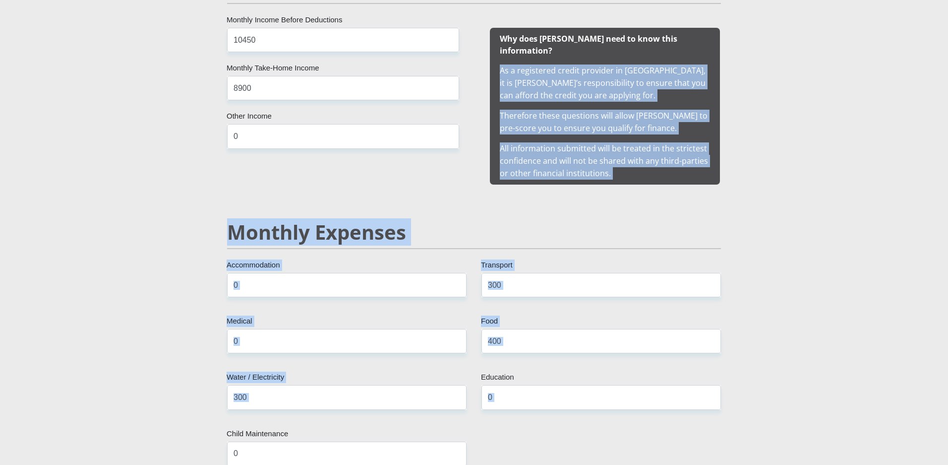
drag, startPoint x: 944, startPoint y: 30, endPoint x: 924, endPoint y: 448, distance: 418.6
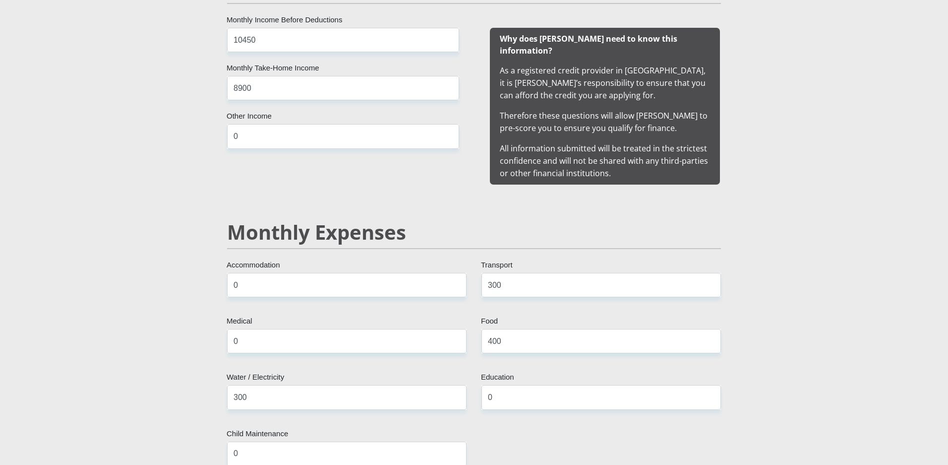
click at [340, 41] on input "10450" at bounding box center [343, 40] width 232 height 24
drag, startPoint x: 294, startPoint y: 134, endPoint x: 118, endPoint y: 153, distance: 177.1
click at [251, 129] on input "0" at bounding box center [343, 136] width 232 height 24
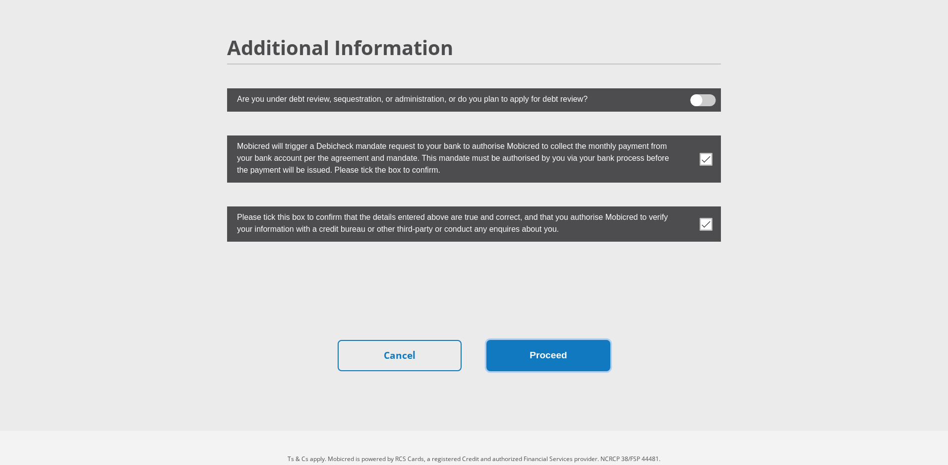
click at [575, 340] on button "Proceed" at bounding box center [549, 355] width 124 height 31
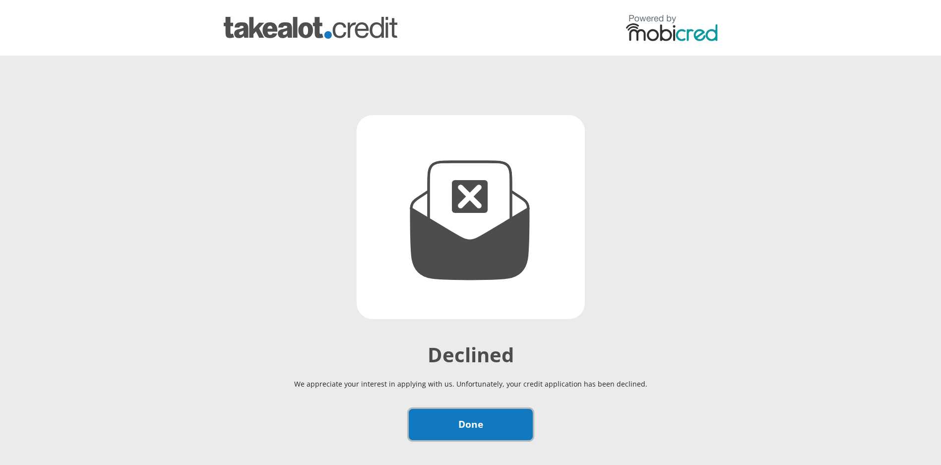
click at [489, 417] on link "Done" at bounding box center [471, 424] width 124 height 31
